Goal: Task Accomplishment & Management: Use online tool/utility

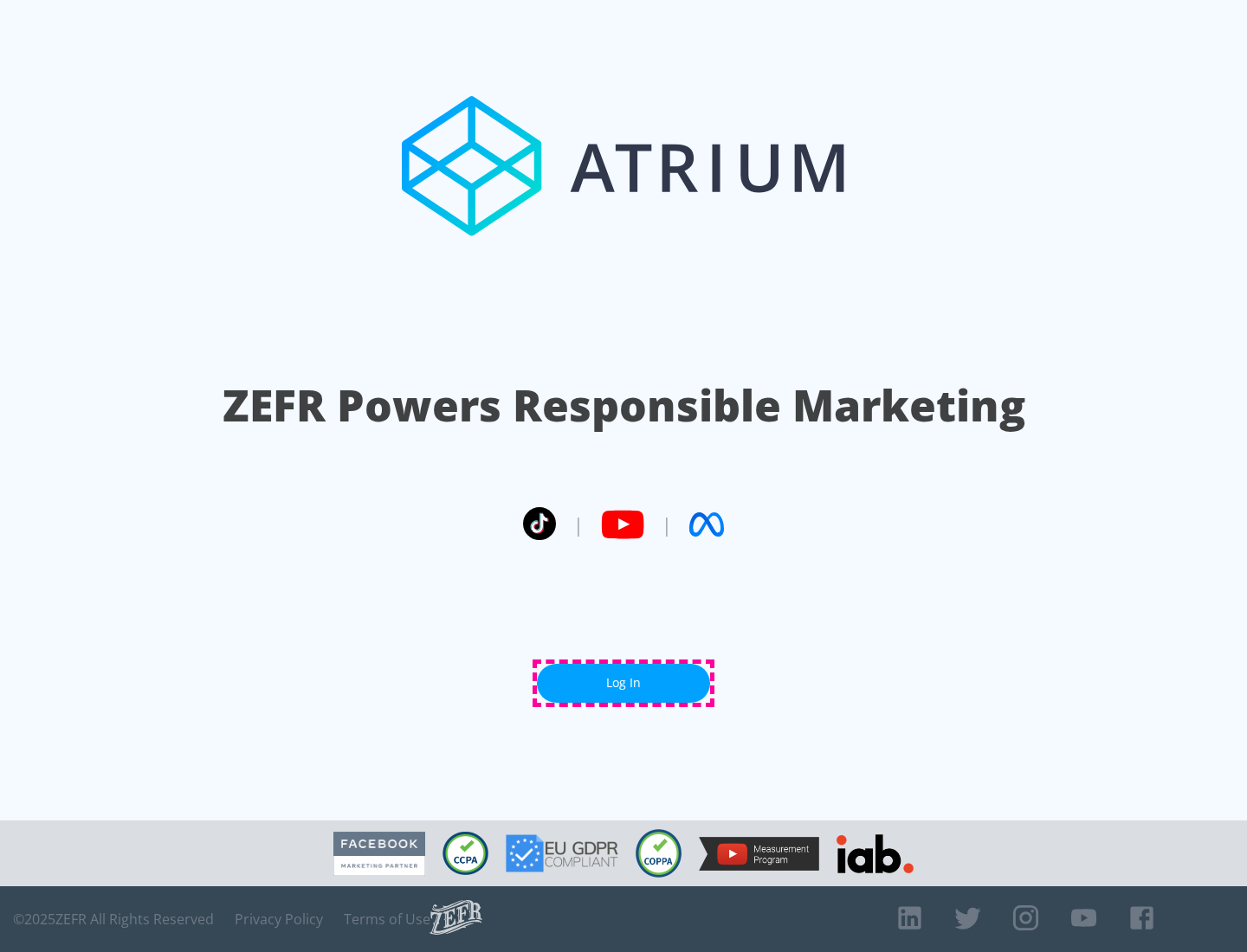
click at [624, 683] on link "Log In" at bounding box center [623, 683] width 174 height 39
